Goal: Task Accomplishment & Management: Manage account settings

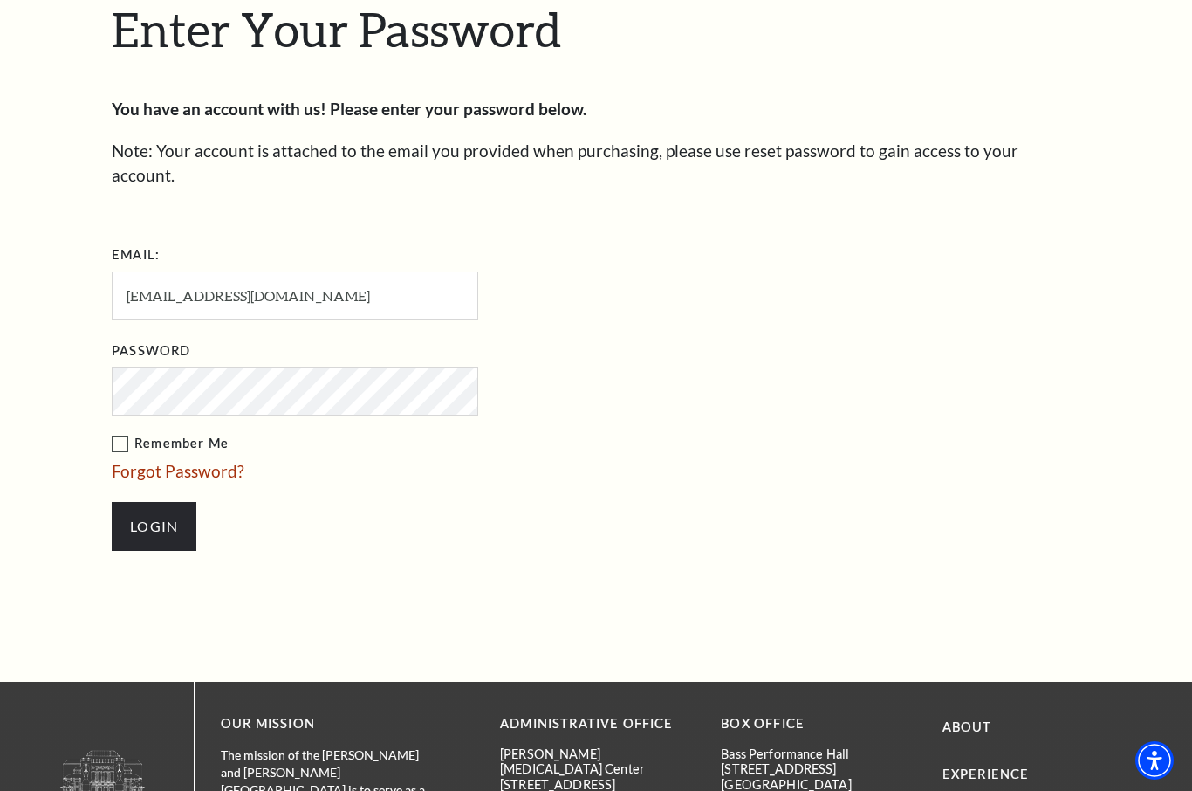
scroll to position [504, 0]
click at [154, 503] on input "Login" at bounding box center [154, 527] width 85 height 49
click at [144, 503] on input "Login" at bounding box center [154, 527] width 85 height 49
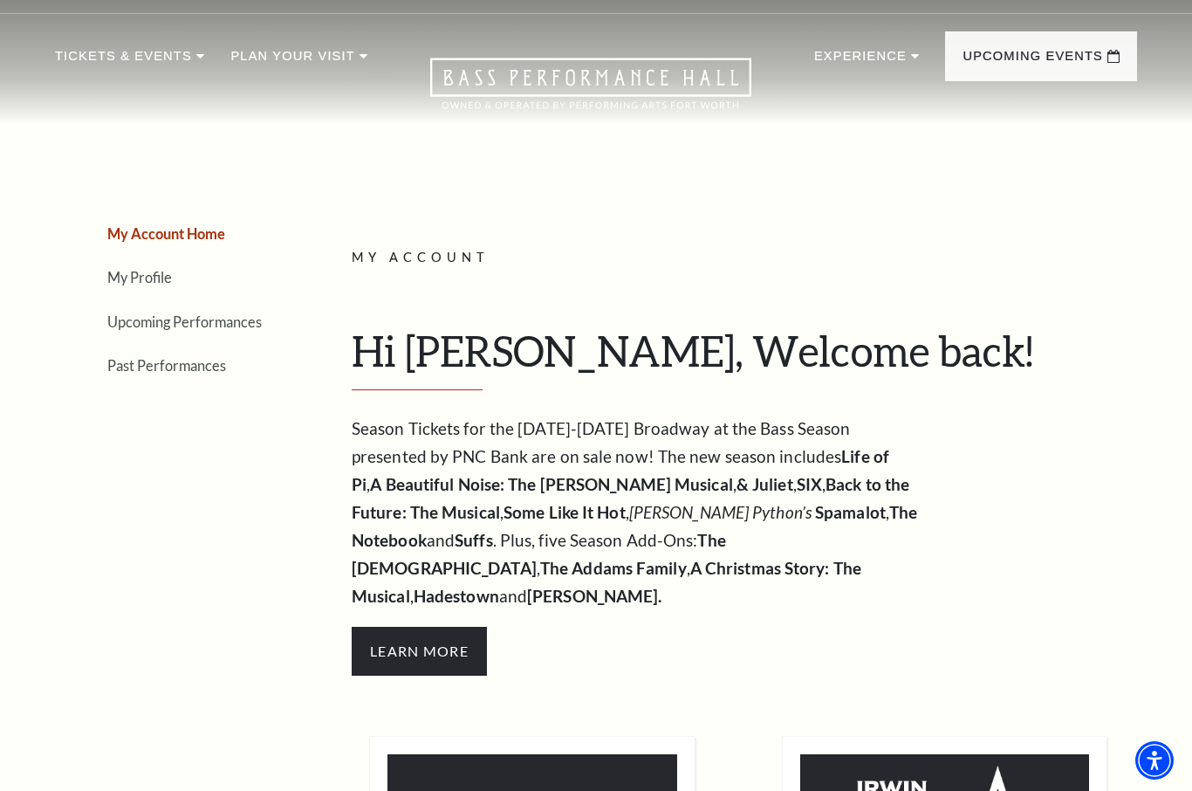
scroll to position [27, 0]
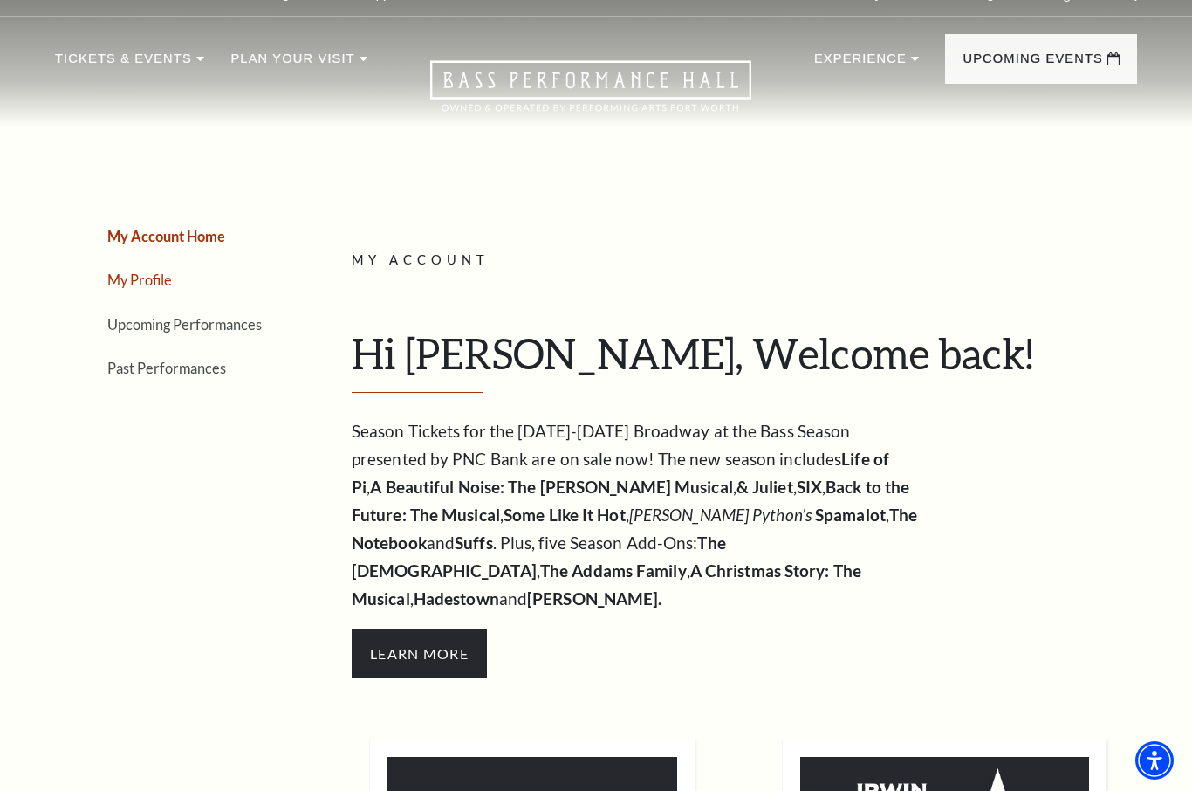
click at [141, 278] on link "My Profile" at bounding box center [139, 279] width 65 height 17
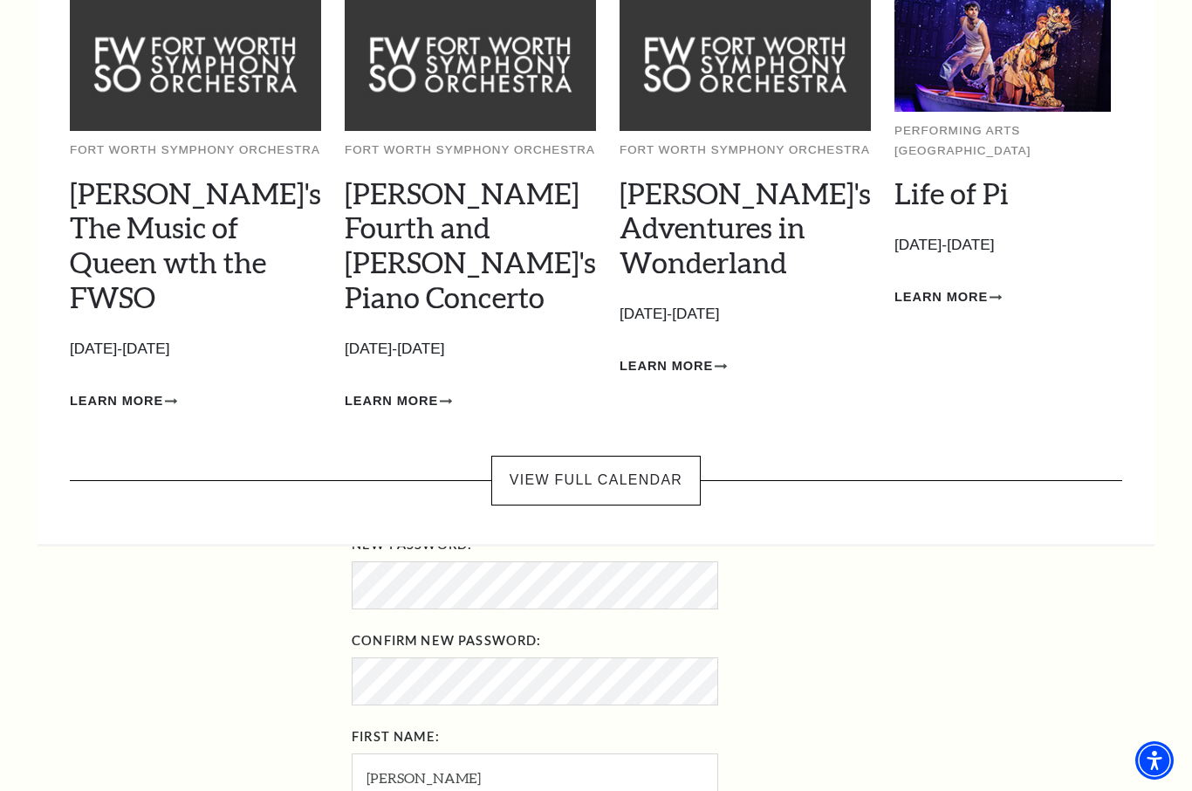
scroll to position [0, 0]
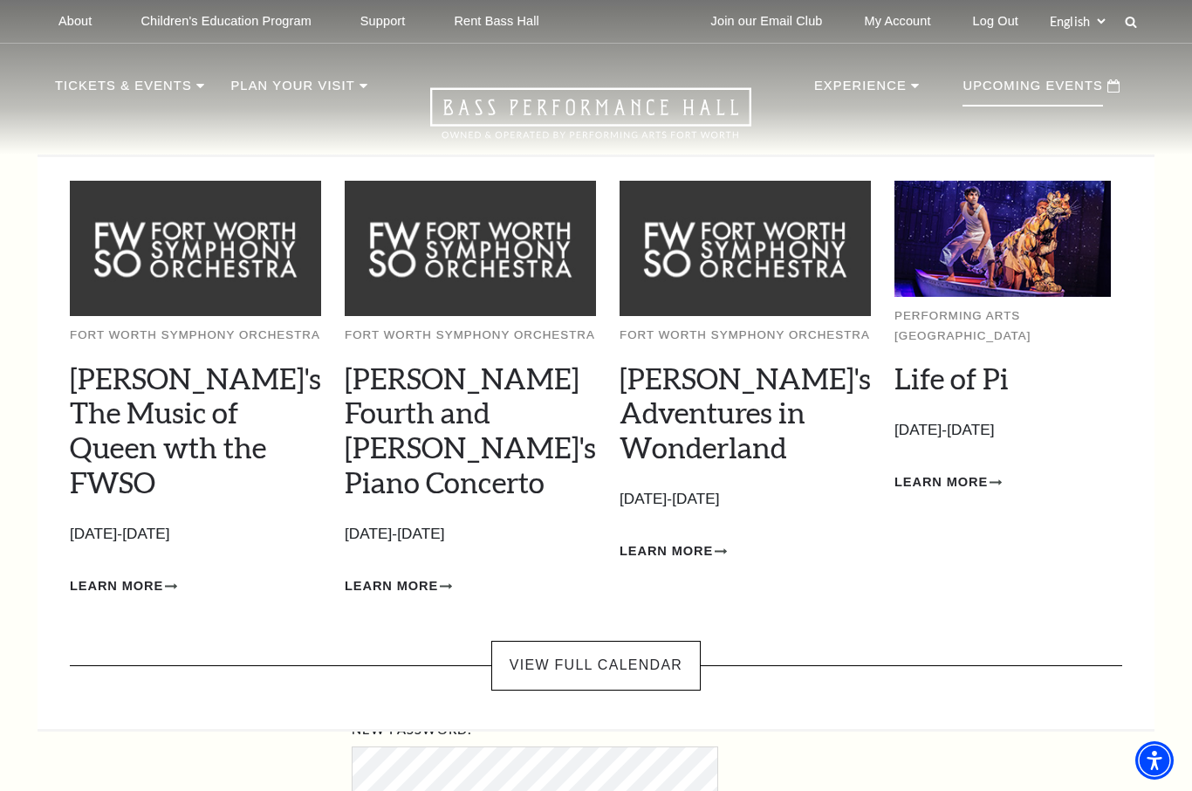
click at [1013, 84] on p "Upcoming Events" at bounding box center [1033, 90] width 140 height 31
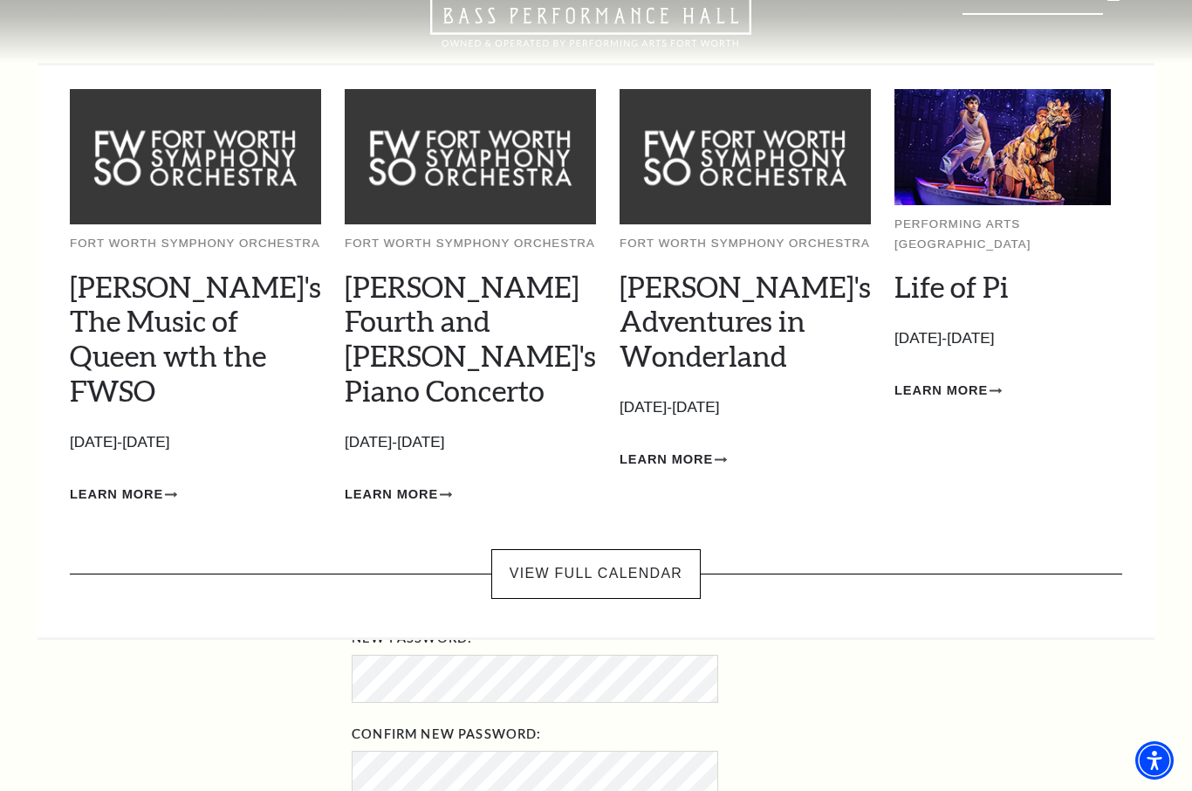
scroll to position [93, 0]
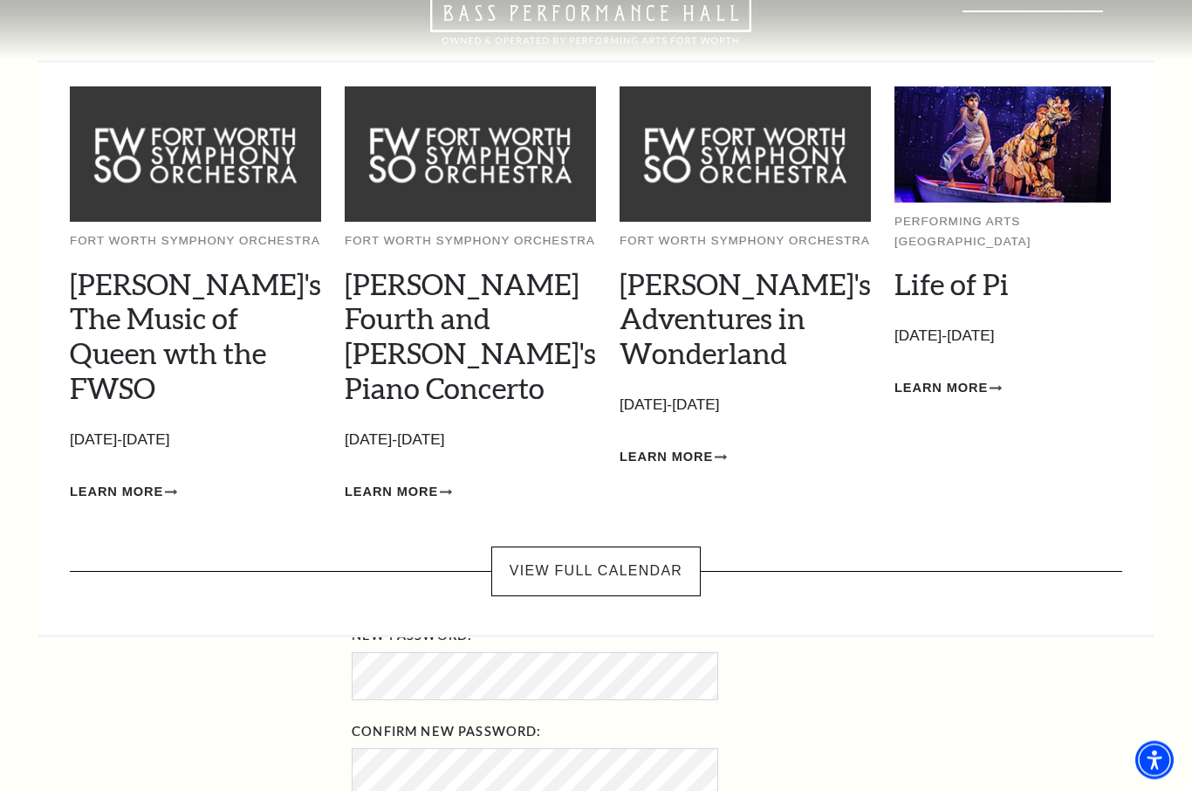
click at [973, 185] on img at bounding box center [1002, 145] width 216 height 116
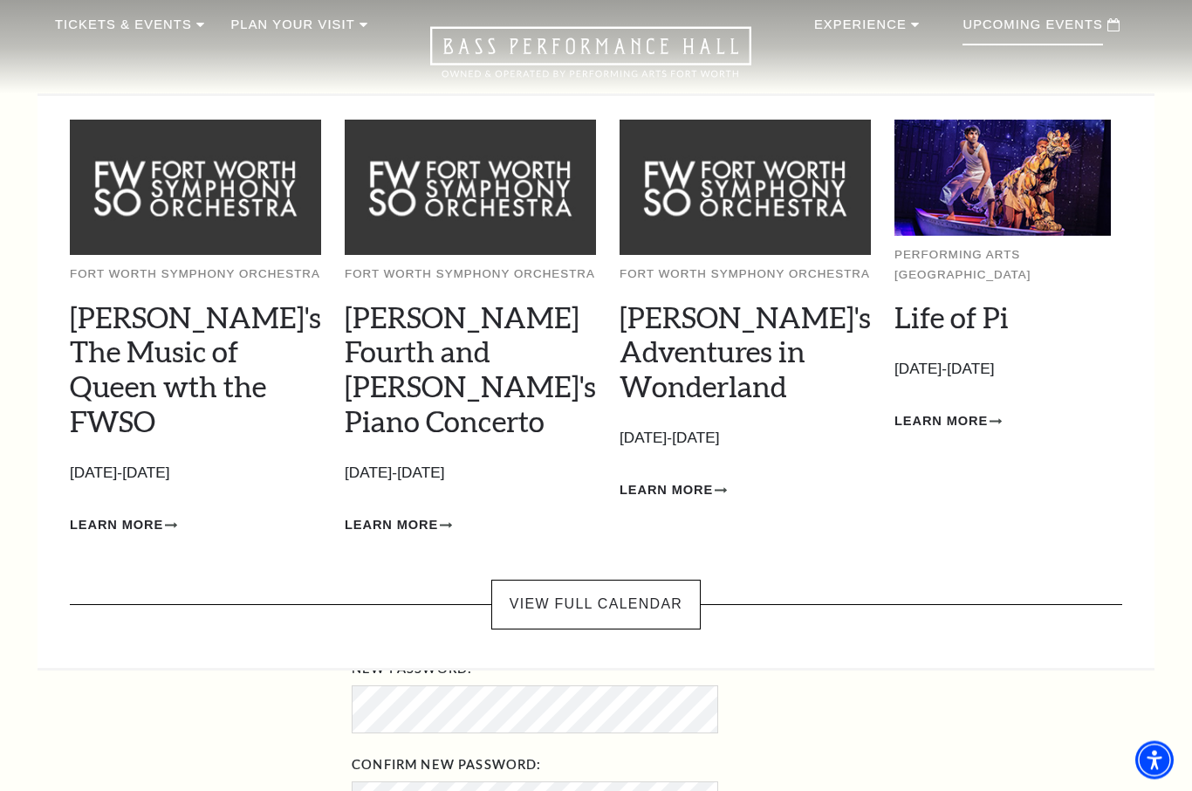
scroll to position [0, 0]
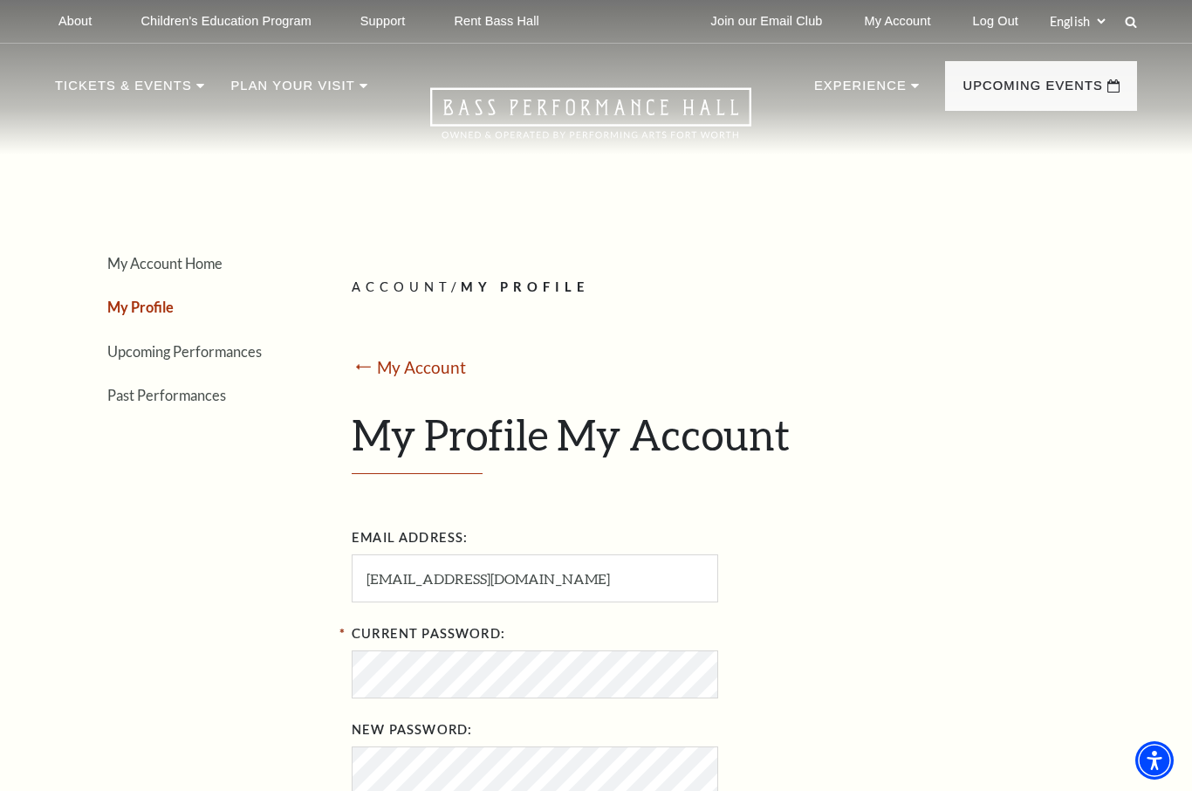
click at [754, 23] on link "Join our Email Club" at bounding box center [767, 21] width 140 height 43
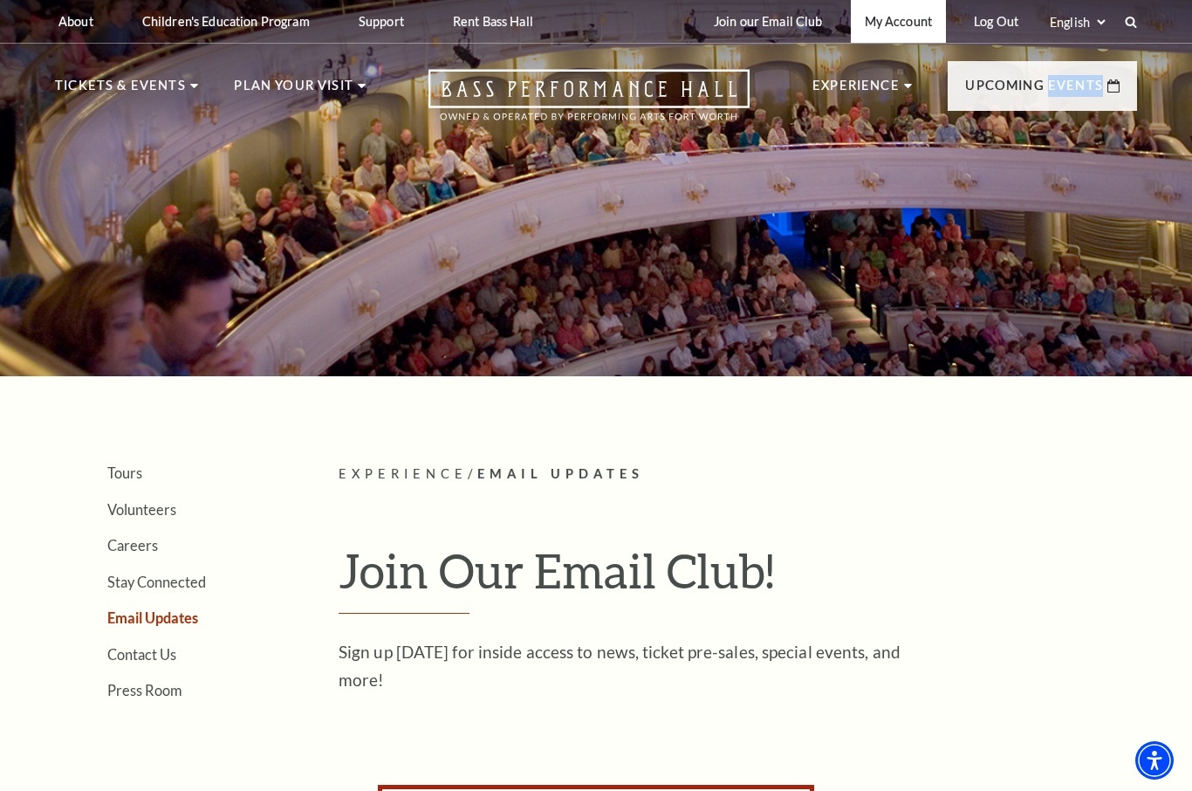
click at [887, 17] on link "My Account" at bounding box center [898, 21] width 95 height 43
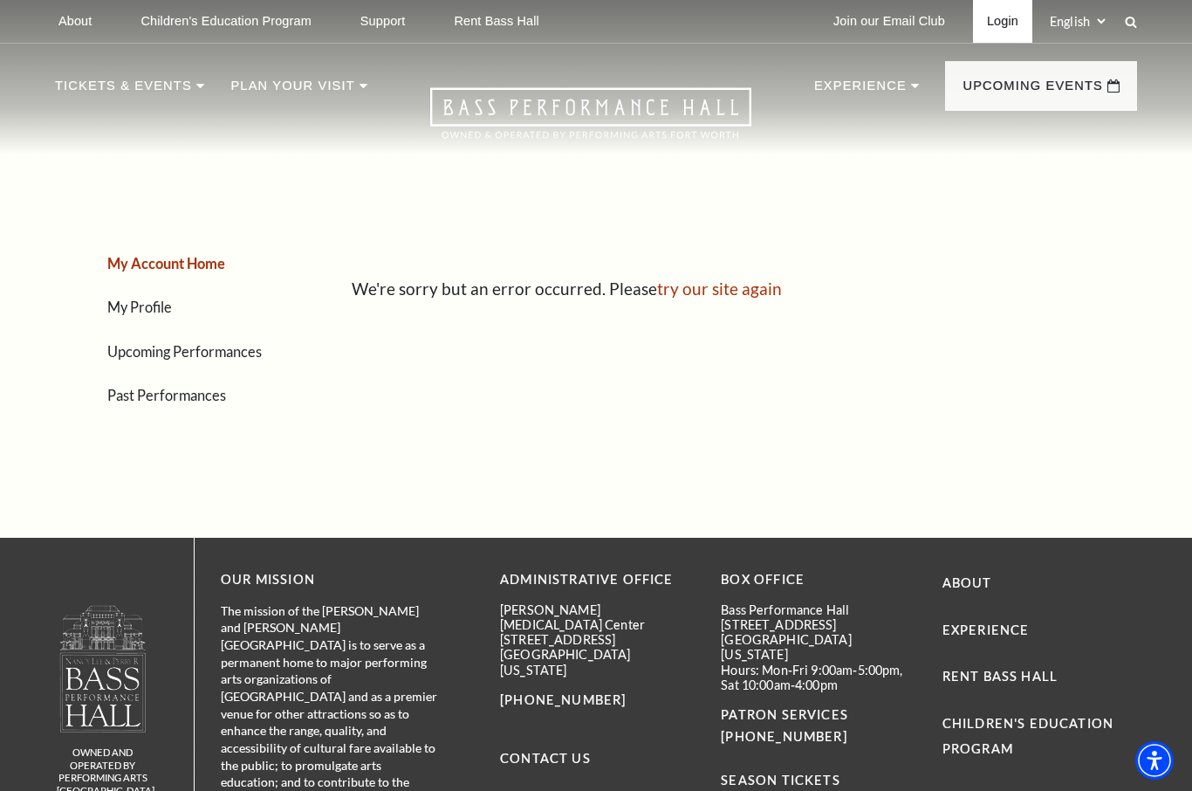
click at [989, 19] on link "Login" at bounding box center [1002, 21] width 59 height 43
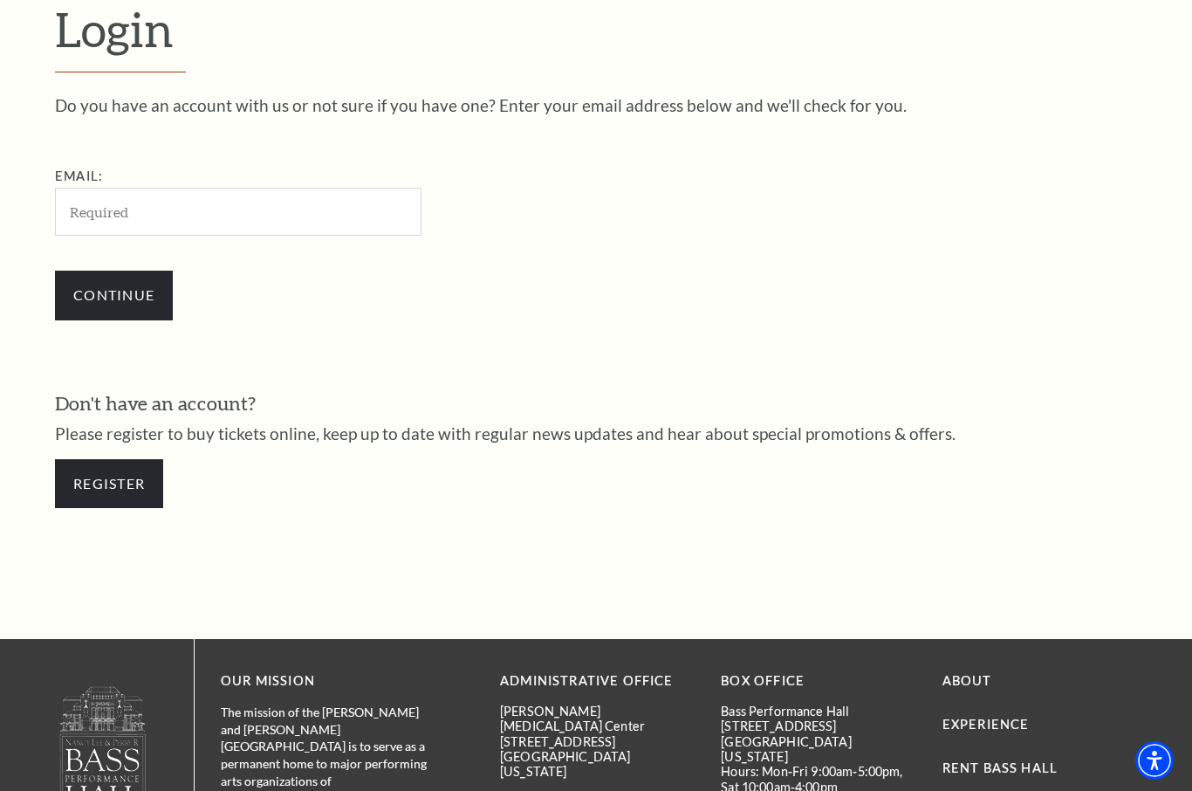
scroll to position [488, 0]
type input "[EMAIL_ADDRESS][DOMAIN_NAME]"
click at [113, 292] on input "Continue" at bounding box center [114, 295] width 118 height 49
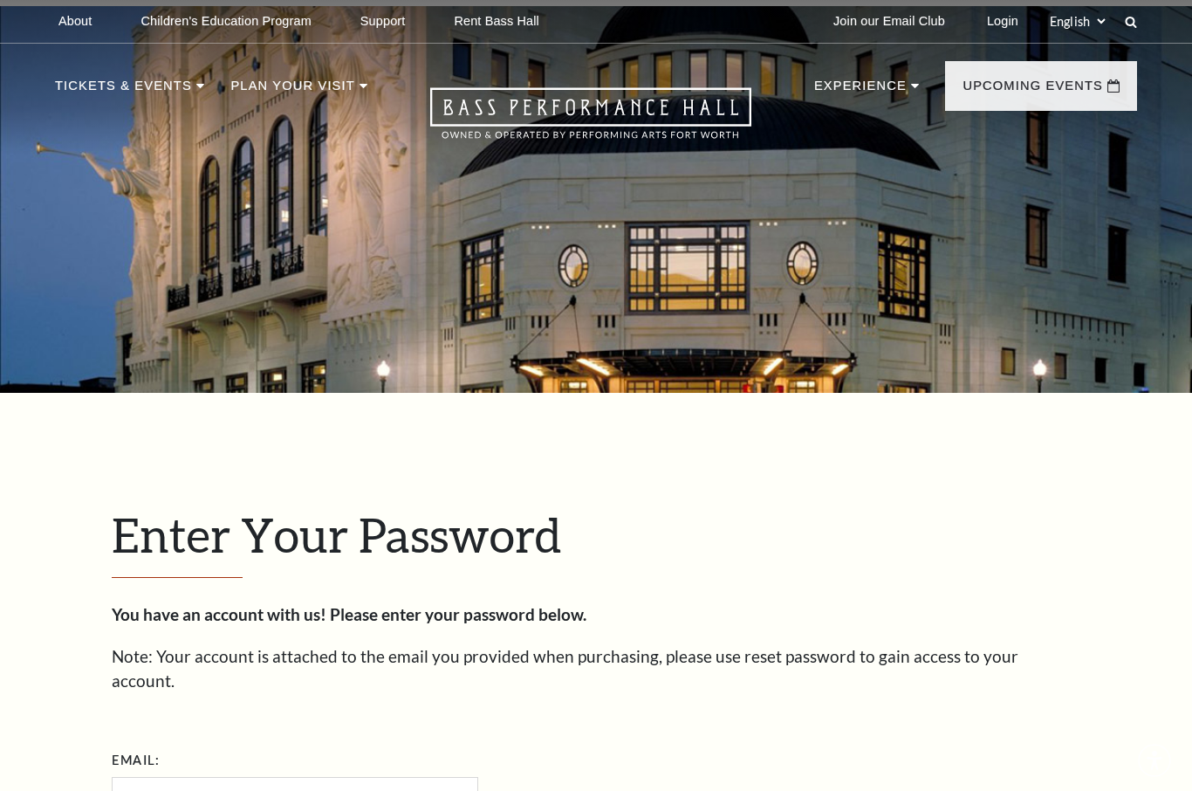
click at [119, 301] on div at bounding box center [596, 199] width 1192 height 387
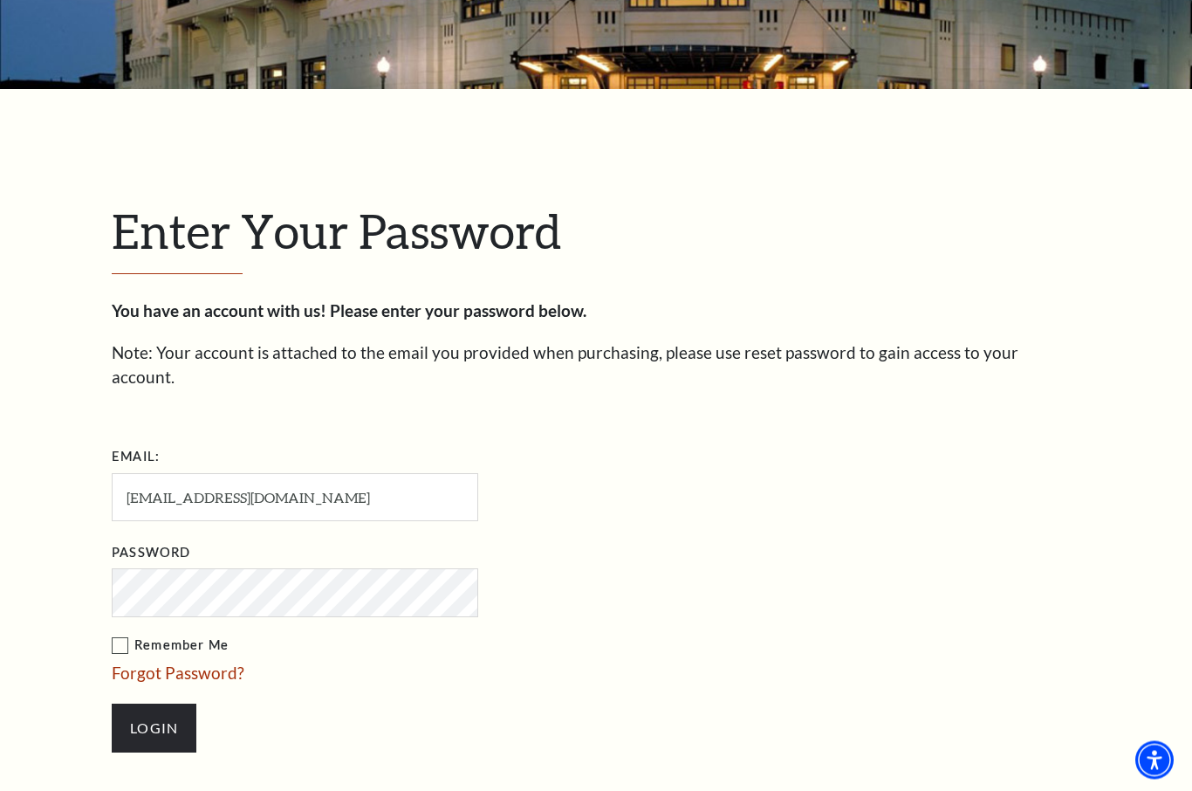
scroll to position [304, 0]
click at [163, 704] on input "Login" at bounding box center [154, 727] width 85 height 49
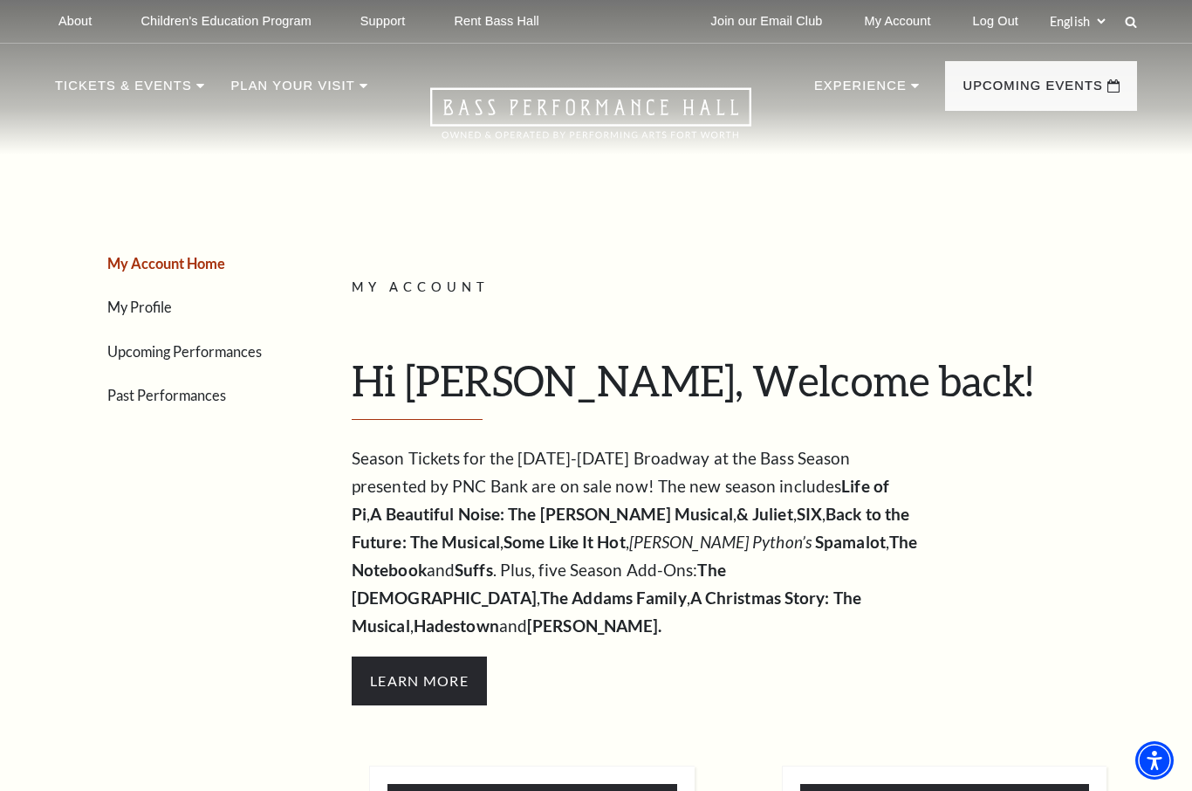
click at [139, 312] on link "My Profile" at bounding box center [139, 306] width 65 height 17
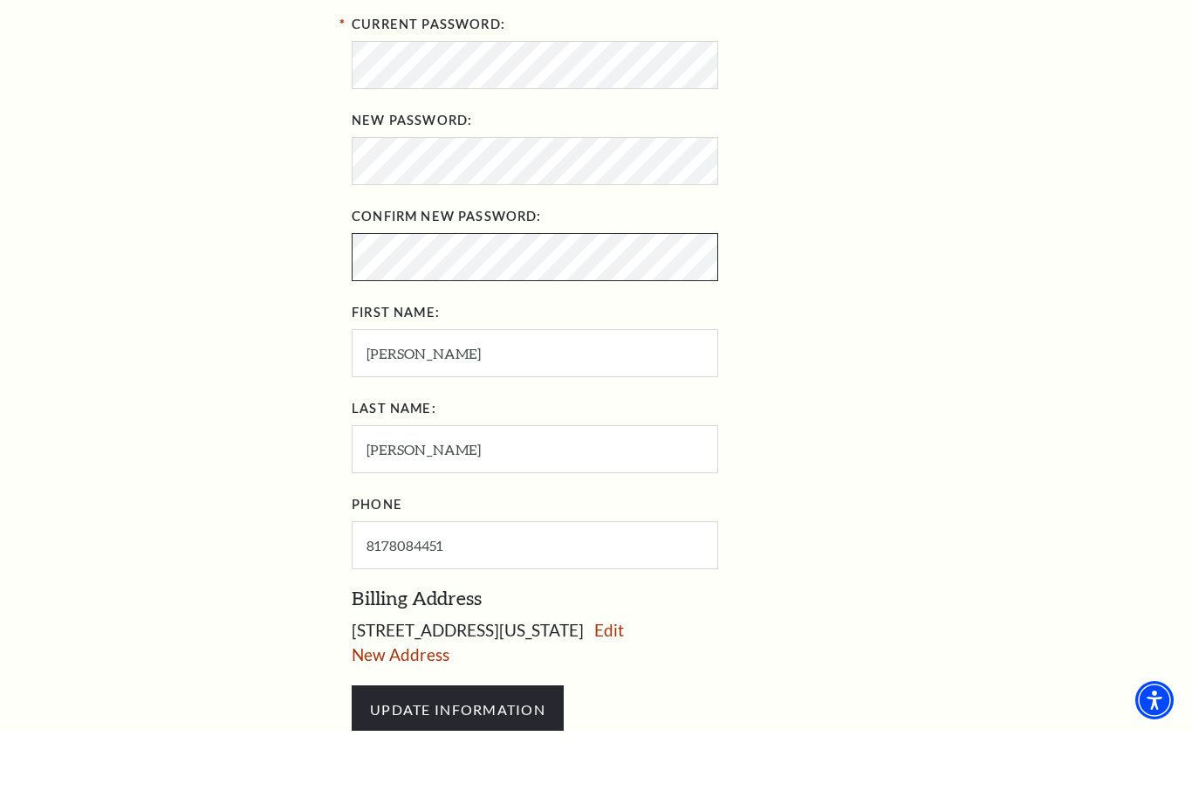
scroll to position [563, 0]
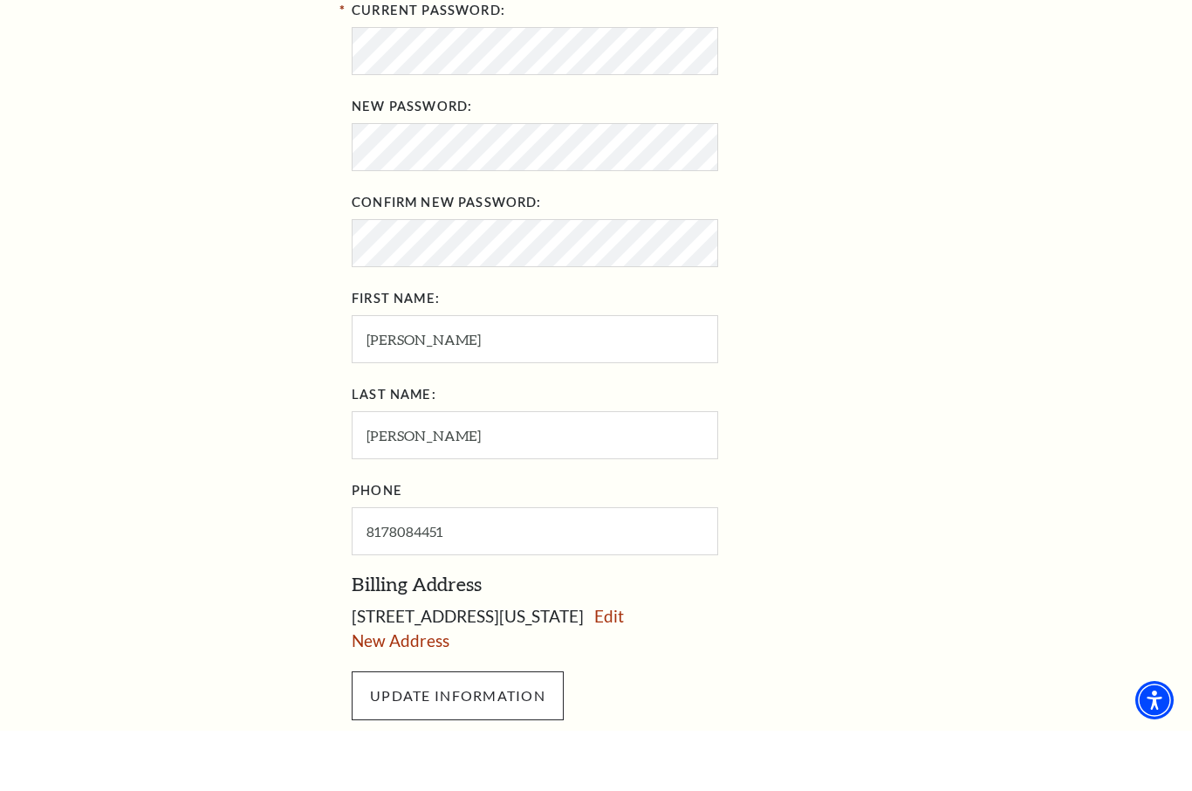
click at [505, 731] on input "UPDATE INFORMATION" at bounding box center [458, 755] width 212 height 49
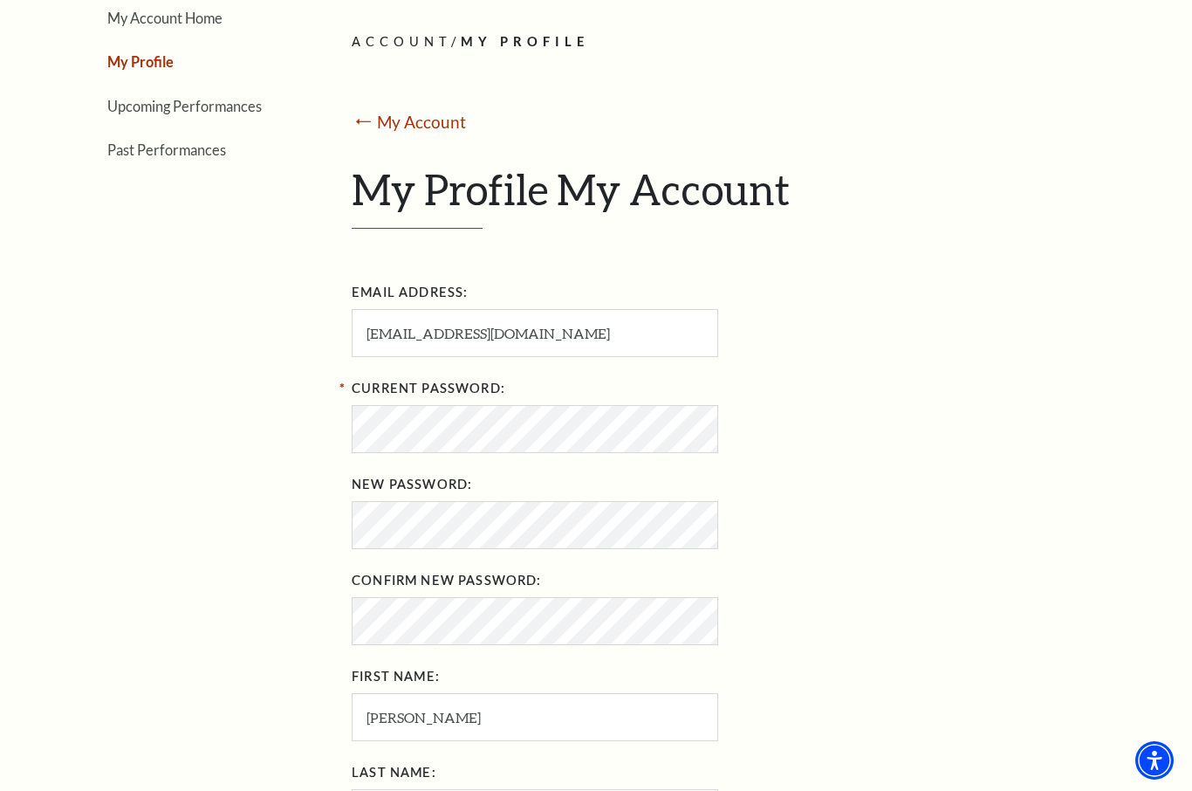
scroll to position [0, 0]
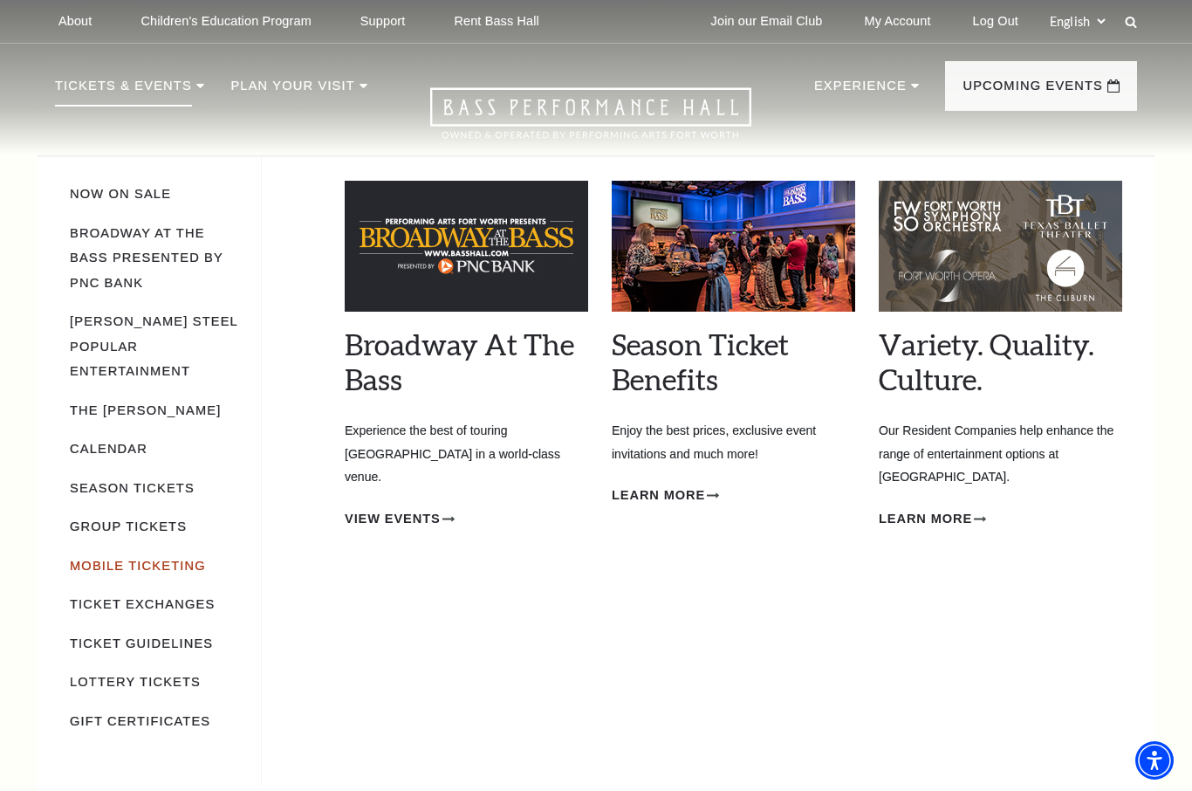
click at [138, 558] on link "Mobile Ticketing" at bounding box center [138, 565] width 136 height 14
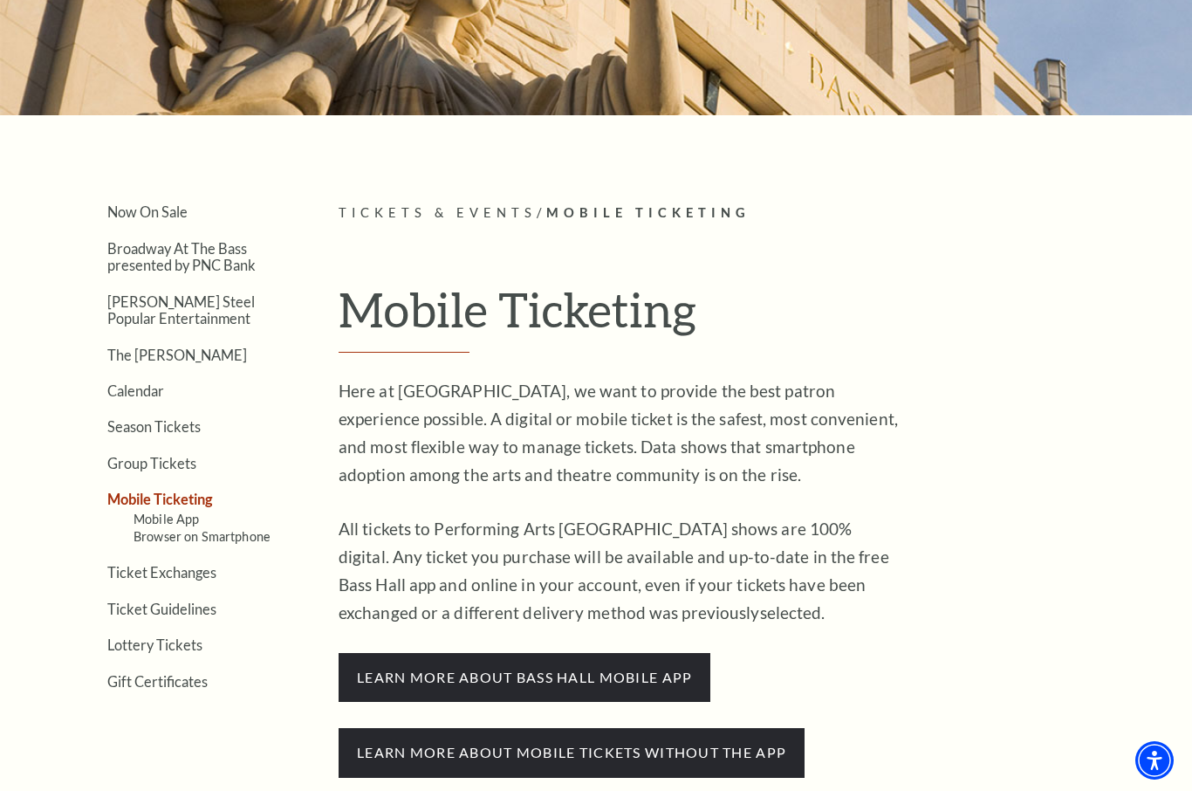
scroll to position [260, 0]
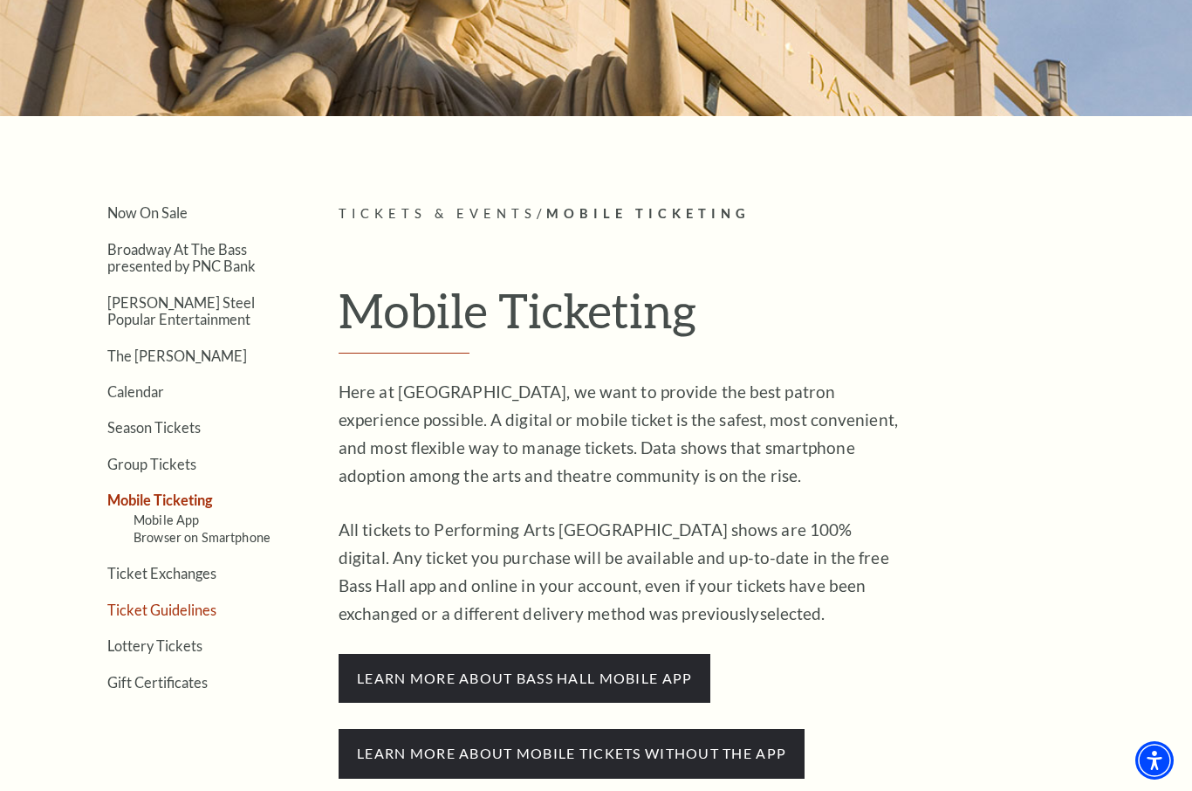
click at [186, 605] on link "Ticket Guidelines" at bounding box center [161, 609] width 109 height 17
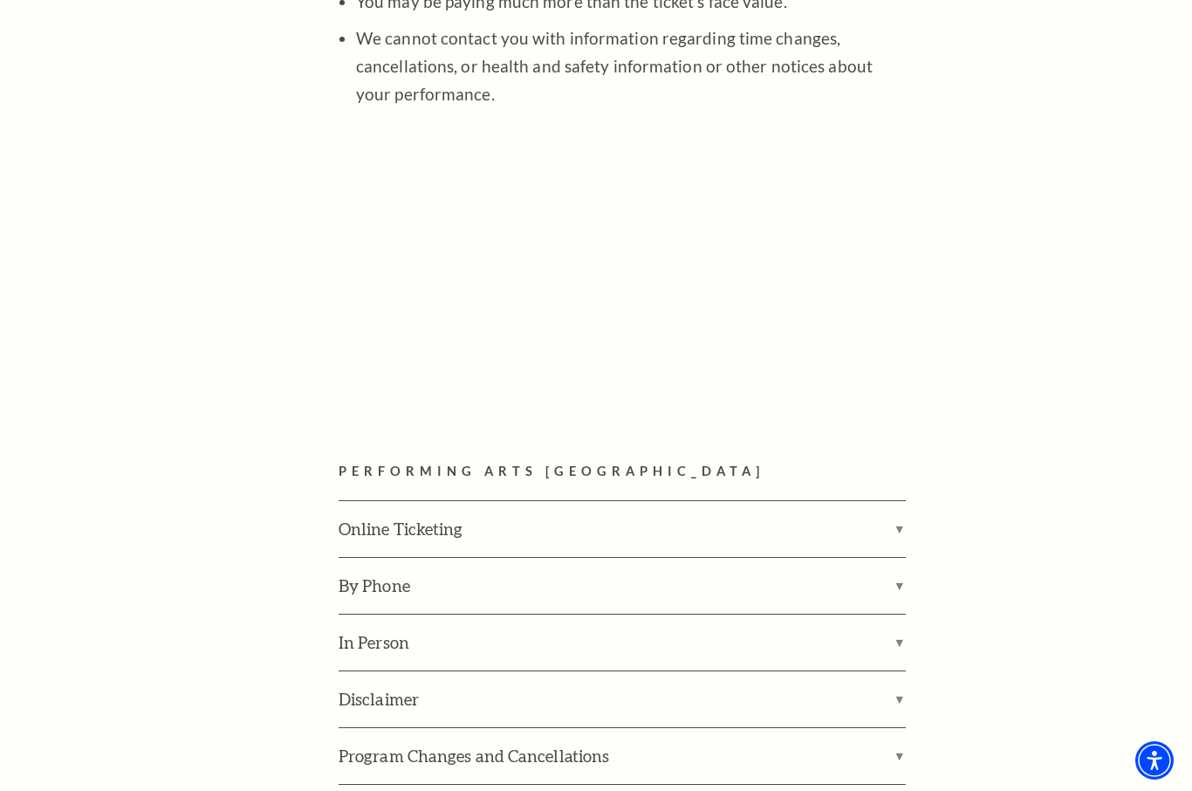
scroll to position [2076, 0]
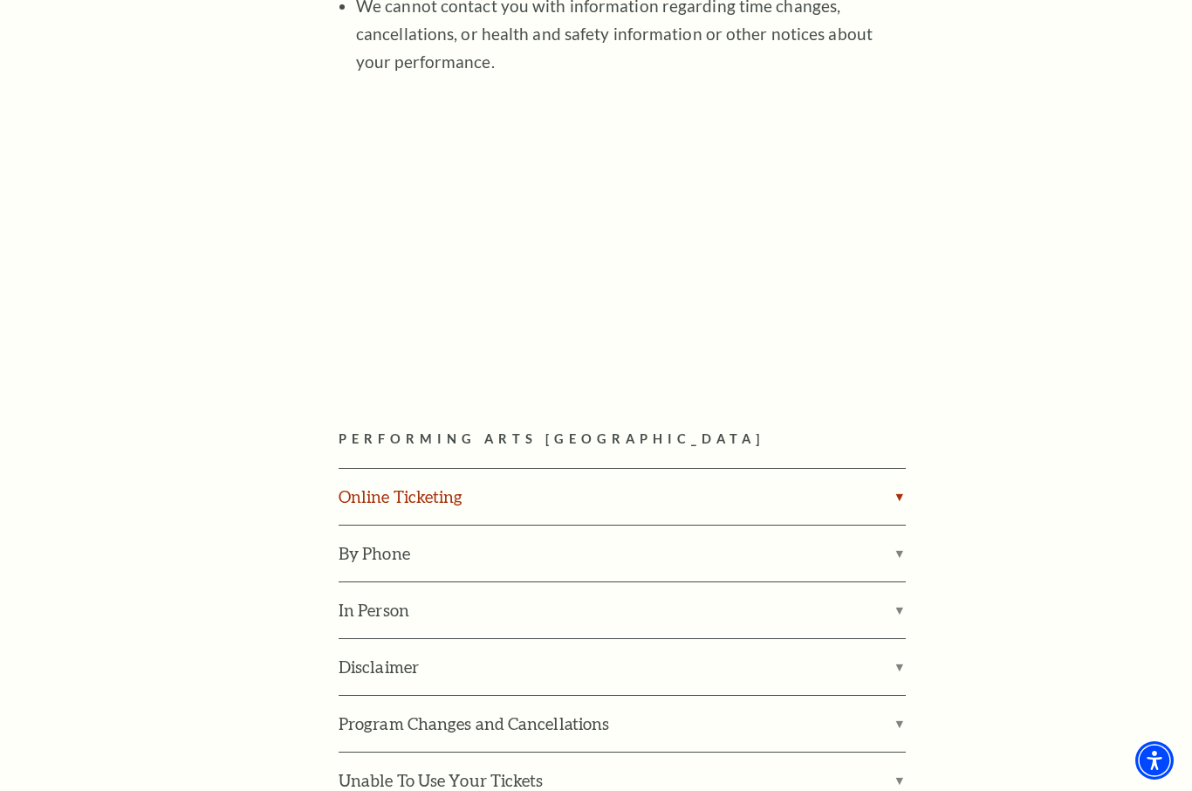
click at [894, 469] on label "Online Ticketing" at bounding box center [622, 497] width 567 height 56
click at [0, 0] on input "Online Ticketing" at bounding box center [0, 0] width 0 height 0
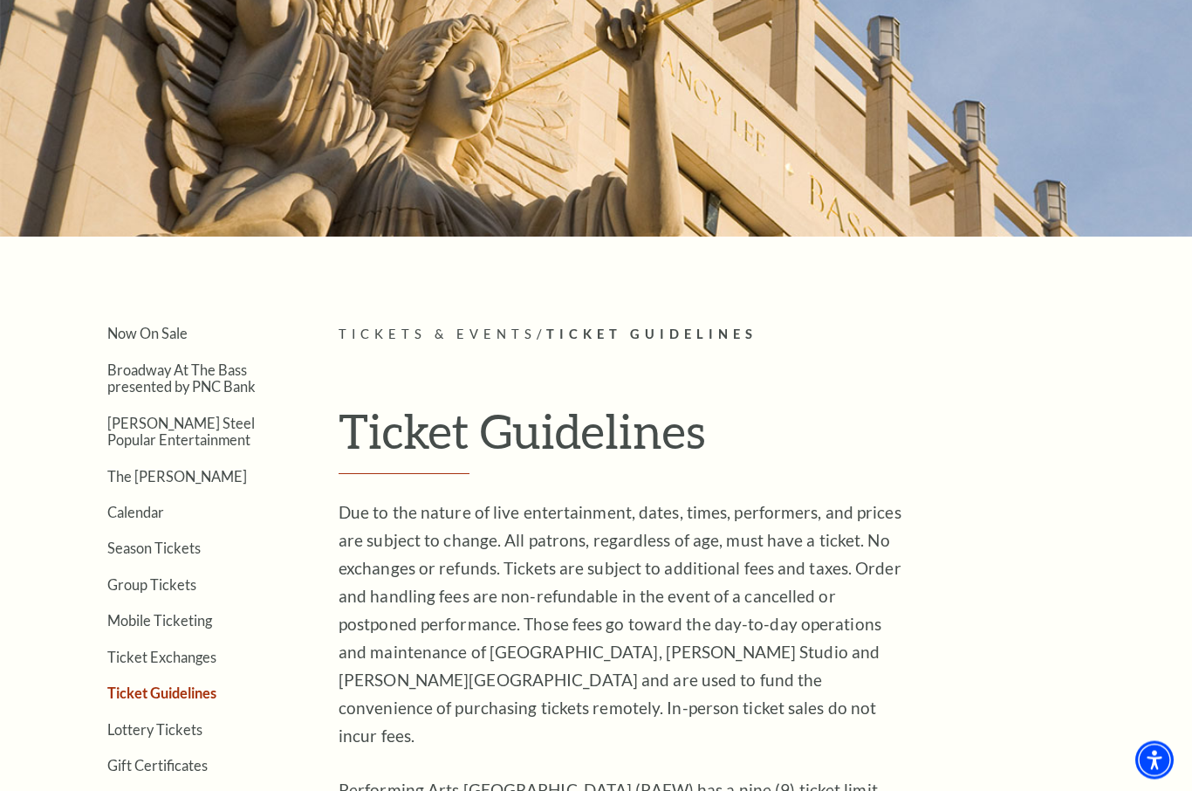
scroll to position [0, 0]
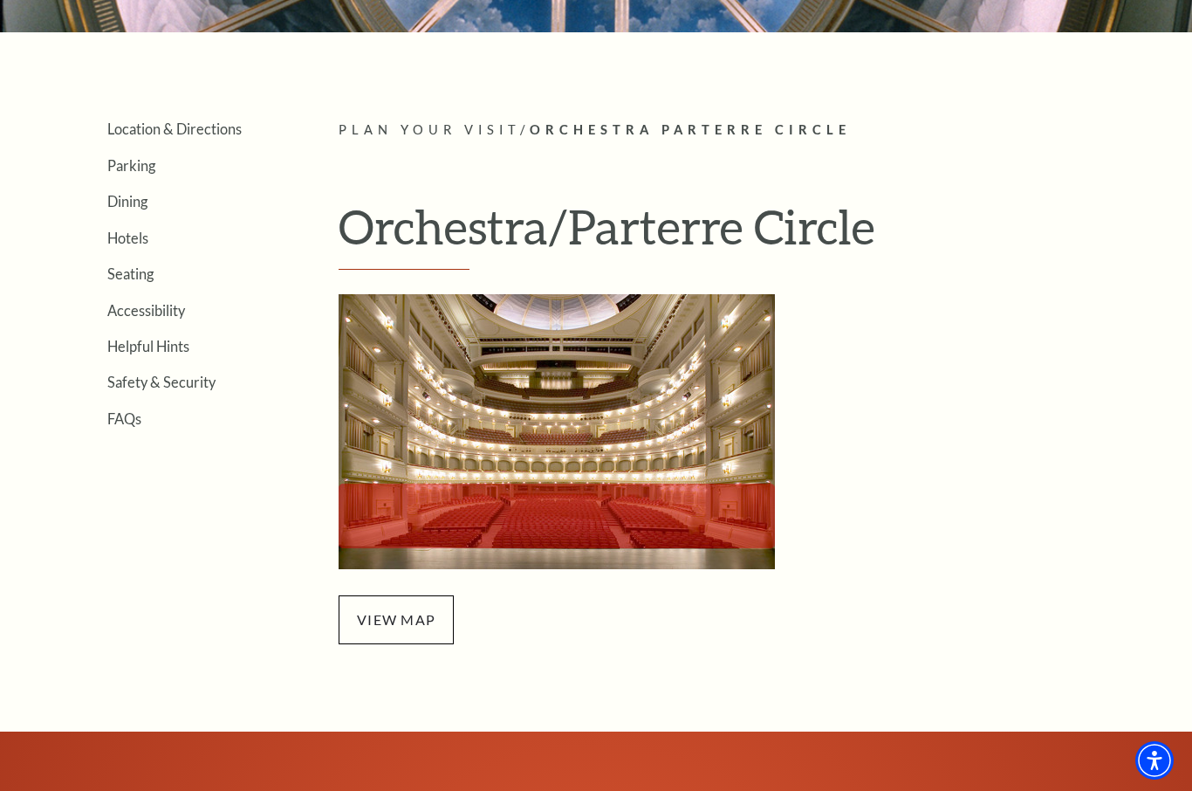
scroll to position [341, 0]
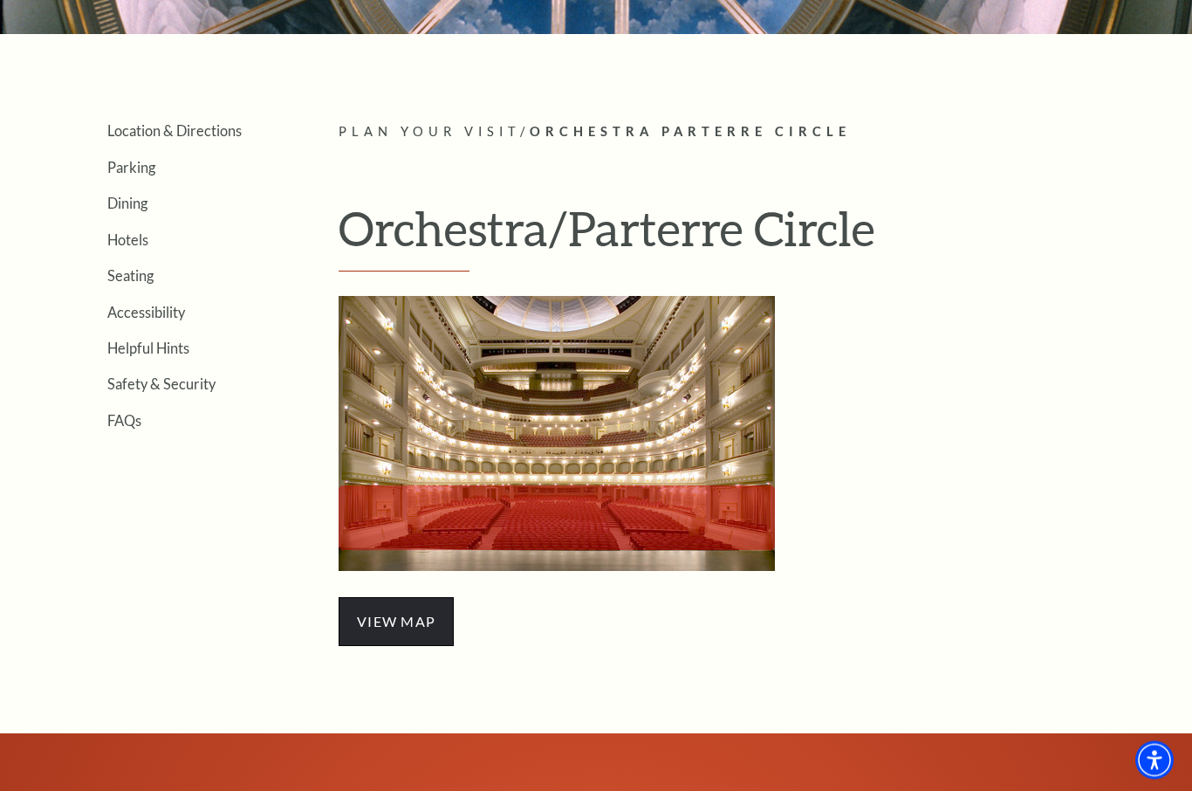
click at [404, 621] on span "view map" at bounding box center [396, 622] width 115 height 49
